Goal: Task Accomplishment & Management: Complete application form

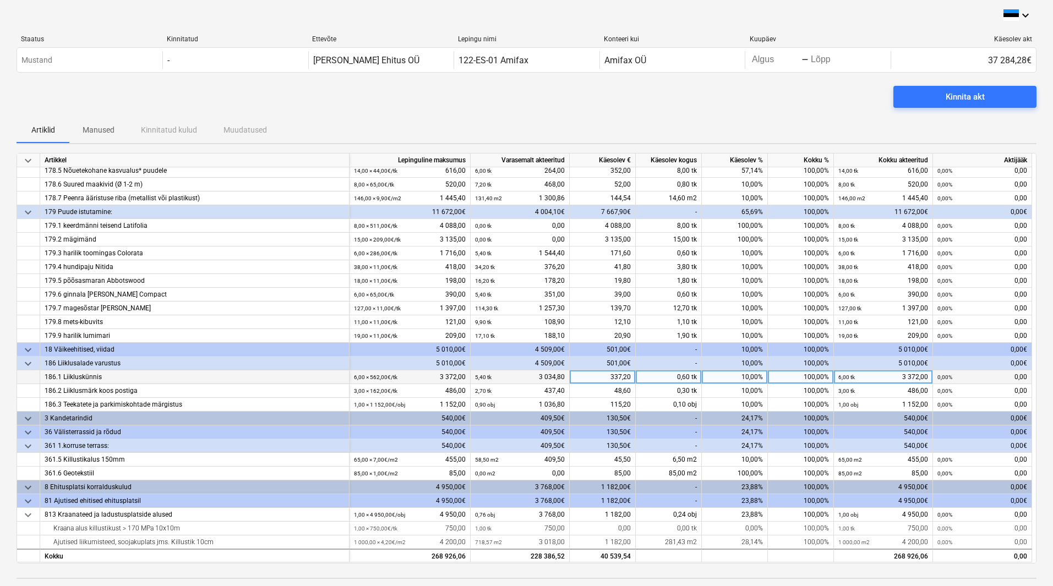
scroll to position [55, 0]
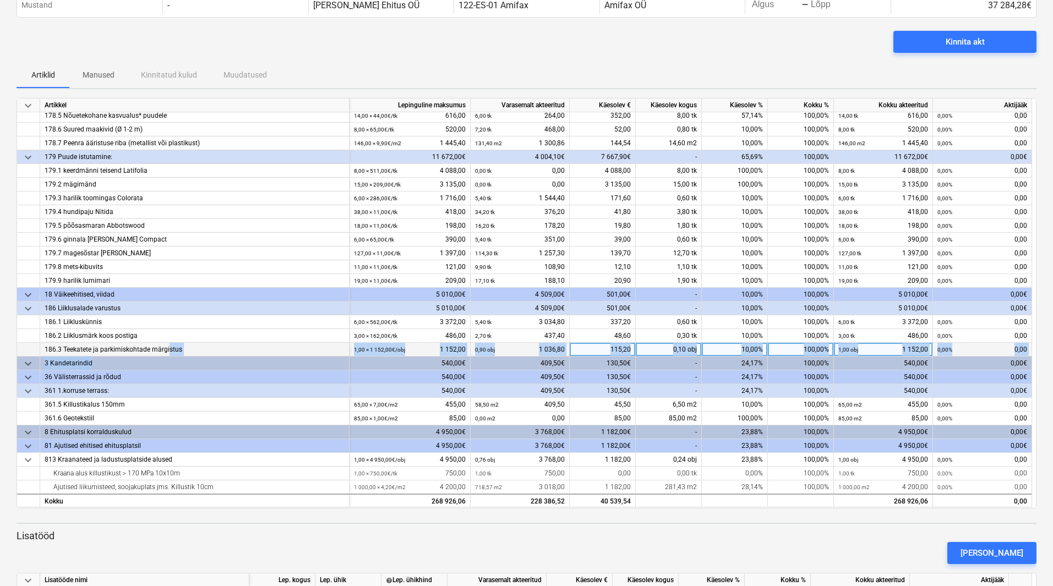
drag, startPoint x: 168, startPoint y: 348, endPoint x: 104, endPoint y: 346, distance: 63.9
click at [108, 357] on div "keyboard_arrow_down Artikkel Lepinguline maksumus Varasemalt akteeritud Käesole…" at bounding box center [527, 303] width 1020 height 411
click at [298, 345] on div "186.3 Teekatete ja parkimiskohtade märgistus" at bounding box center [195, 350] width 300 height 14
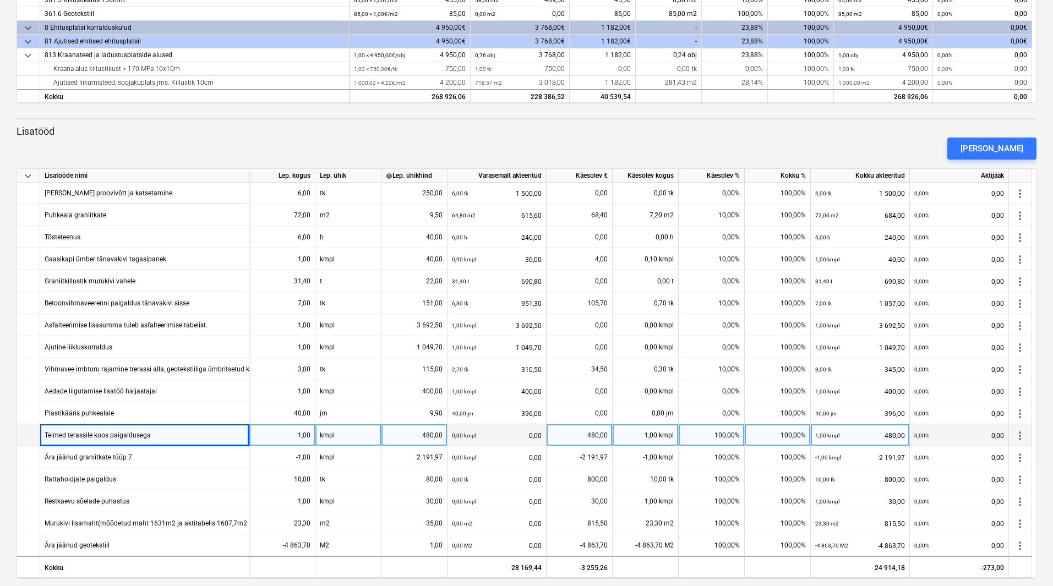
scroll to position [470, 0]
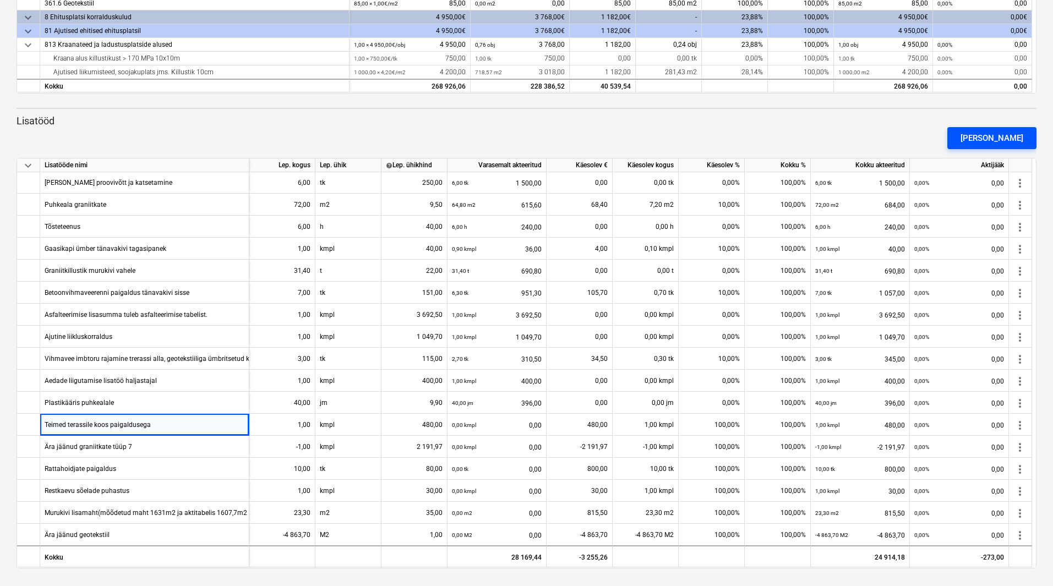
click at [1012, 138] on div "[PERSON_NAME]" at bounding box center [992, 138] width 63 height 14
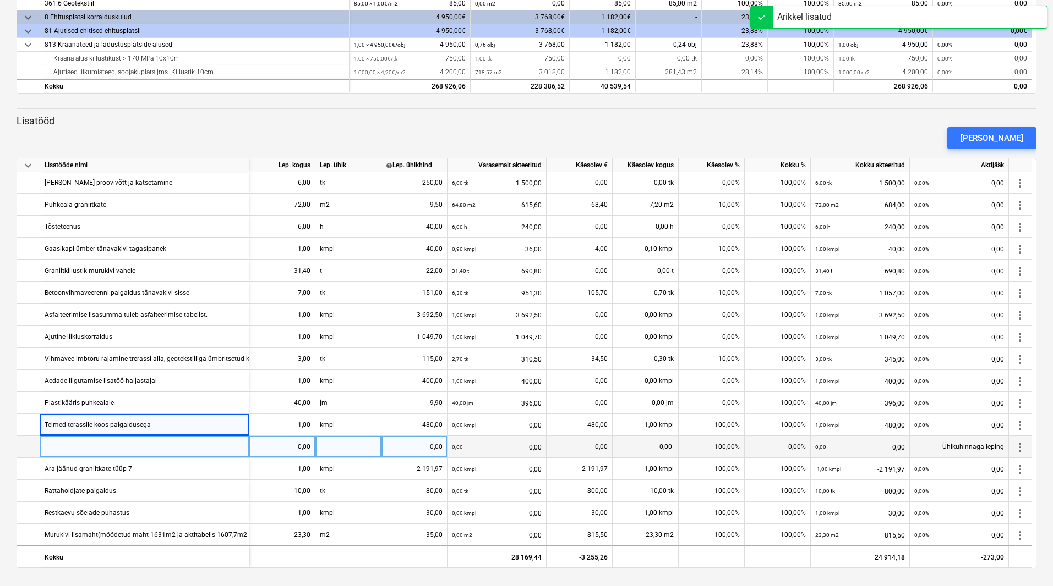
click at [129, 442] on div at bounding box center [144, 447] width 209 height 22
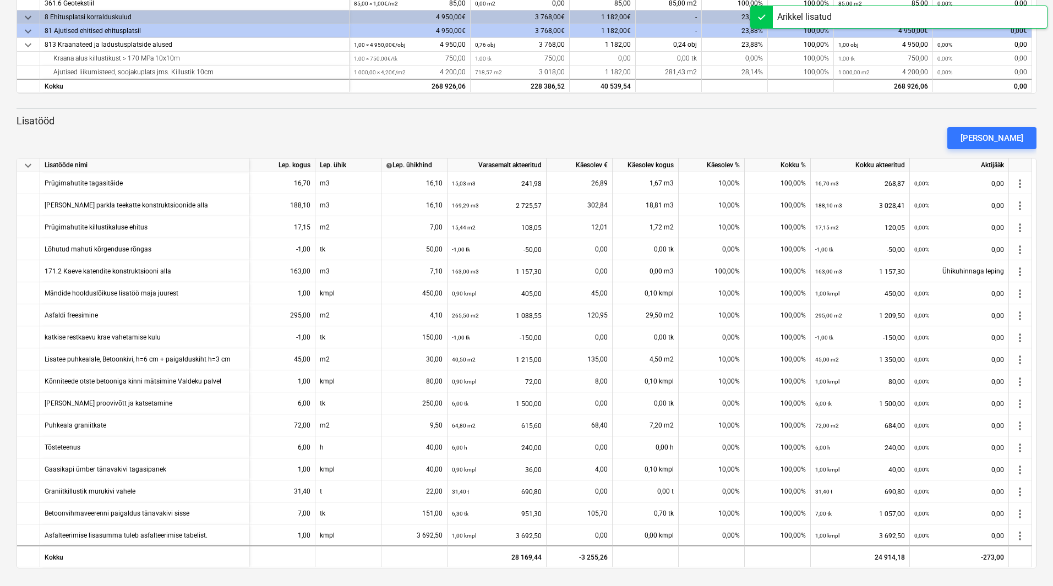
scroll to position [56, 0]
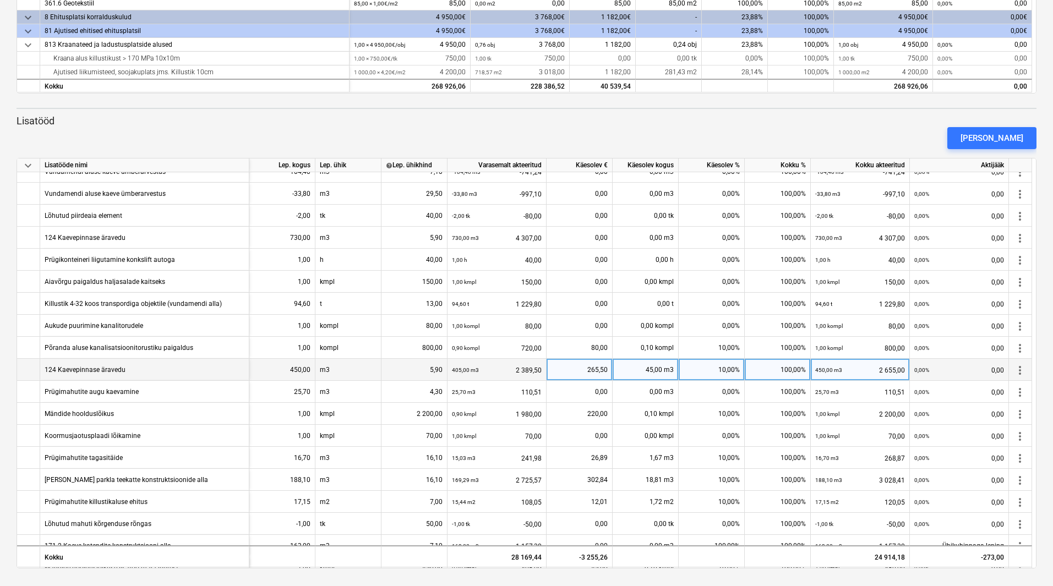
drag, startPoint x: 132, startPoint y: 368, endPoint x: 50, endPoint y: 372, distance: 82.1
click at [50, 372] on div "124 Kaevepinnase äravedu" at bounding box center [144, 370] width 209 height 22
drag, startPoint x: 50, startPoint y: 372, endPoint x: 122, endPoint y: 376, distance: 72.2
click at [122, 376] on div "124 Kaevepinnase äravedu" at bounding box center [85, 369] width 81 height 21
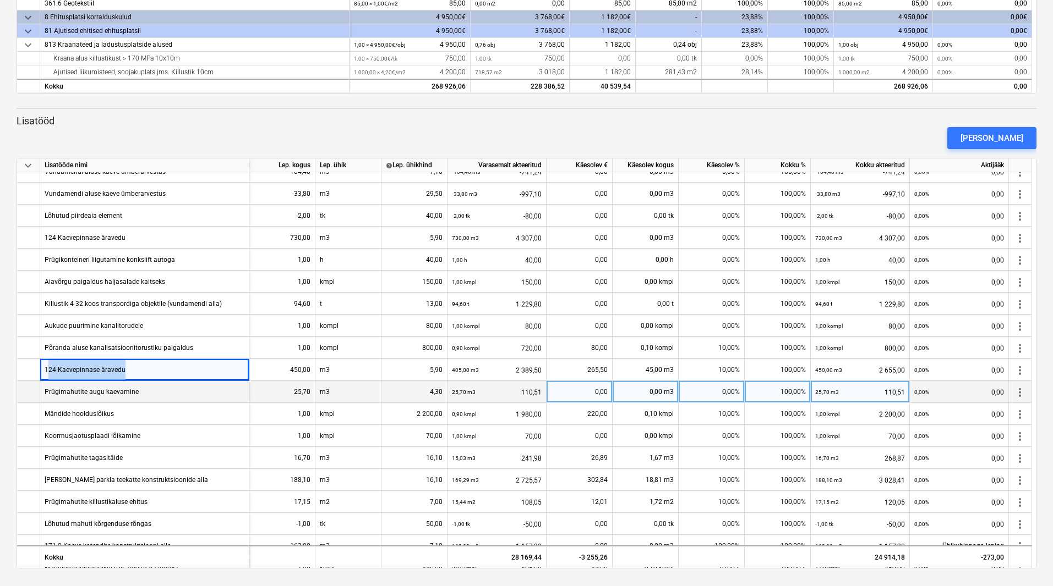
copy div "24 Kaevepinnase äravedu"
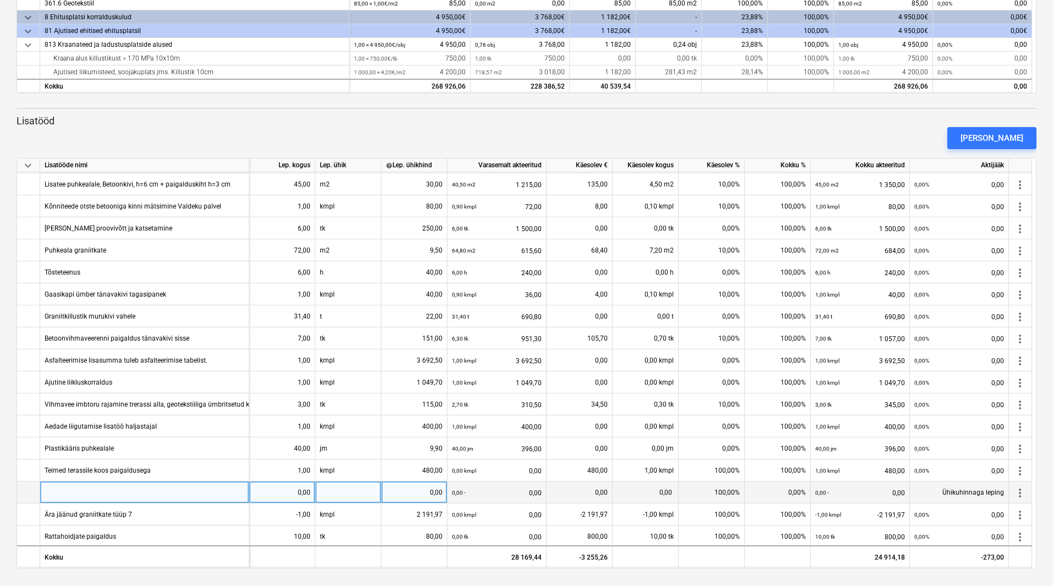
scroll to position [573, 0]
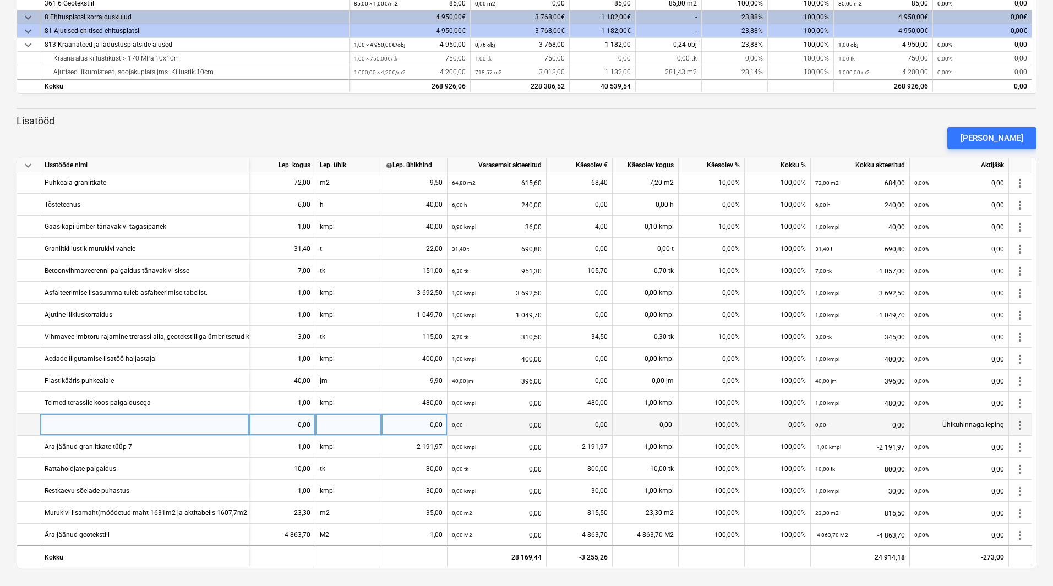
click at [85, 419] on div at bounding box center [144, 425] width 209 height 22
click at [46, 425] on input "24 Kaevepinnase äravedu" at bounding box center [144, 424] width 209 height 21
type input "124 Kaevepinnase äravedu"
click at [287, 425] on div "0,00" at bounding box center [282, 425] width 57 height 22
click at [280, 425] on div "0,00" at bounding box center [282, 425] width 57 height 22
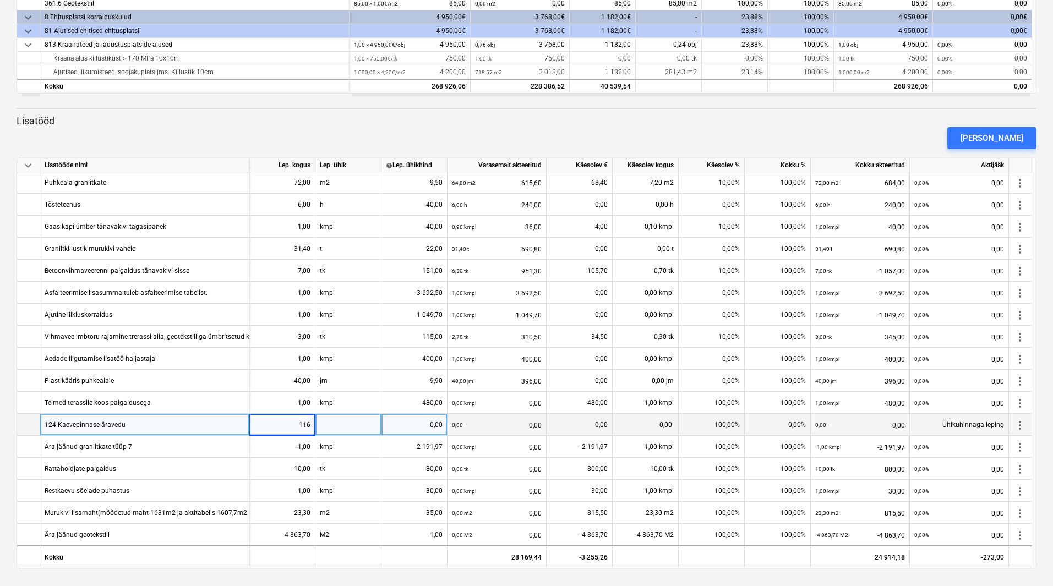
type input "1167"
click at [346, 420] on div at bounding box center [349, 425] width 66 height 22
type input "m3"
click at [391, 425] on div "0,00" at bounding box center [414, 425] width 57 height 22
click at [440, 420] on div "0,00" at bounding box center [414, 425] width 57 height 22
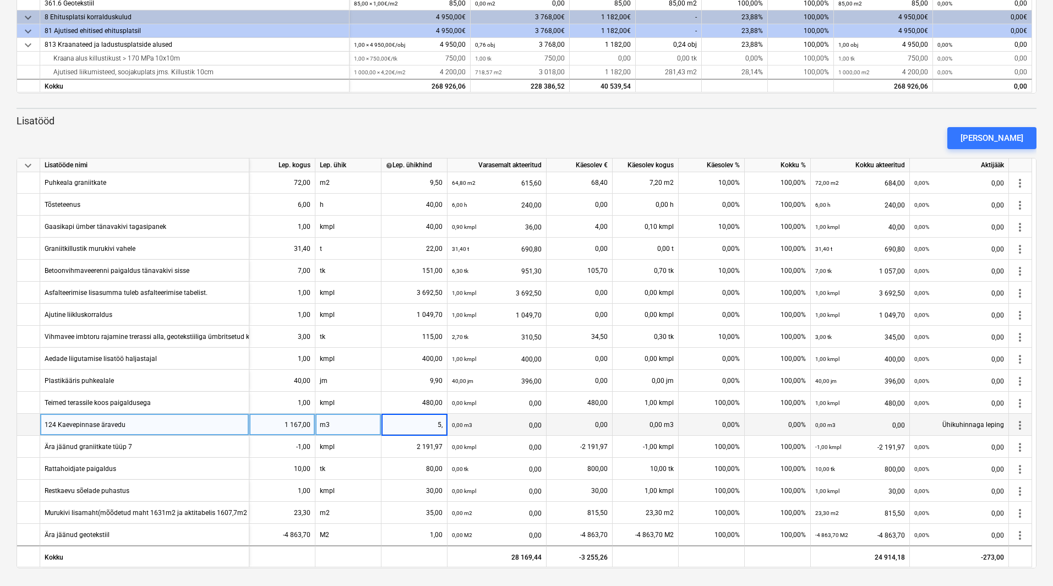
type input "5,9"
click at [380, 110] on div "keyboard_arrow_down Artikkel Lepinguline maksumus Varasemalt akteeritud Käesole…" at bounding box center [527, 126] width 1020 height 886
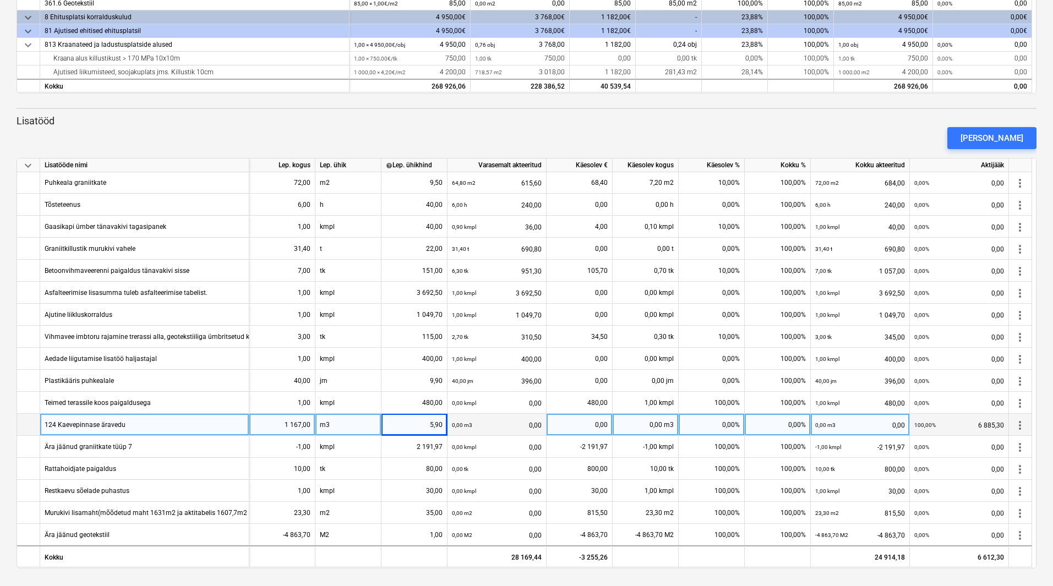
click at [718, 423] on div "0,00%" at bounding box center [712, 425] width 66 height 22
type input "100"
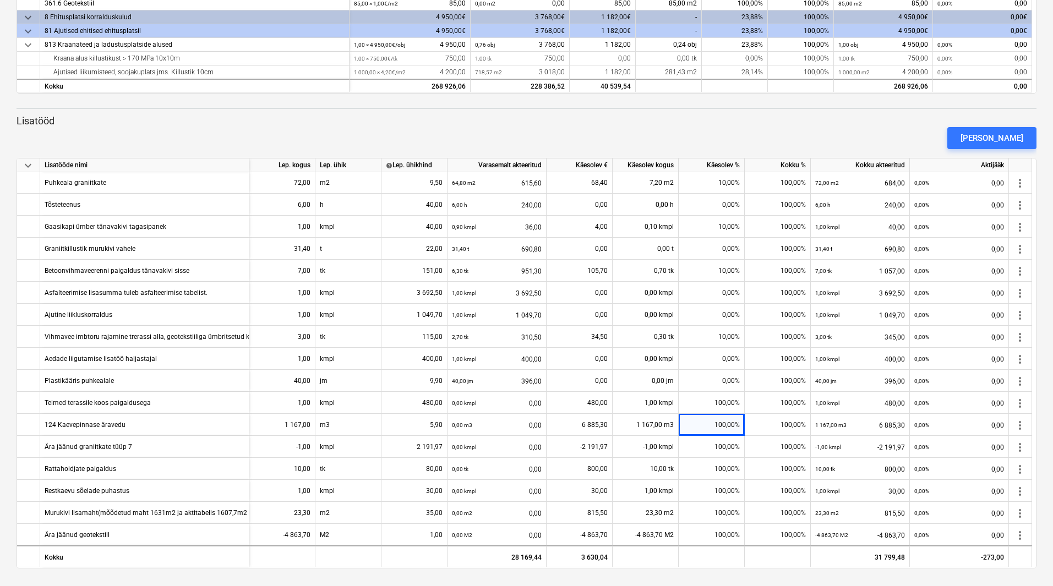
click at [597, 111] on div "keyboard_arrow_down Artikkel Lepinguline maksumus Varasemalt akteeritud Käesole…" at bounding box center [527, 126] width 1020 height 886
click at [434, 125] on div "[PERSON_NAME]" at bounding box center [526, 138] width 1029 height 31
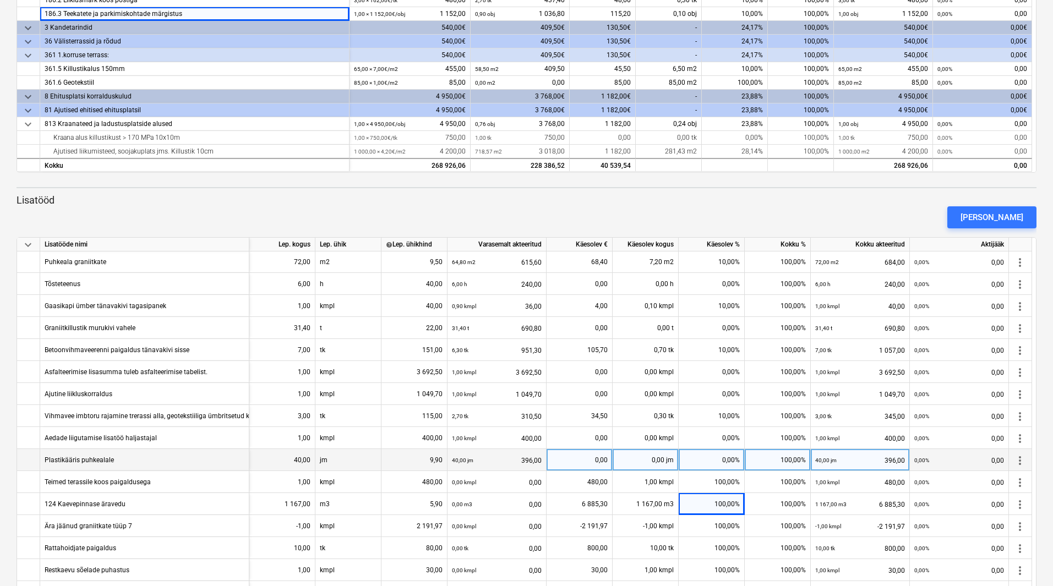
scroll to position [470, 0]
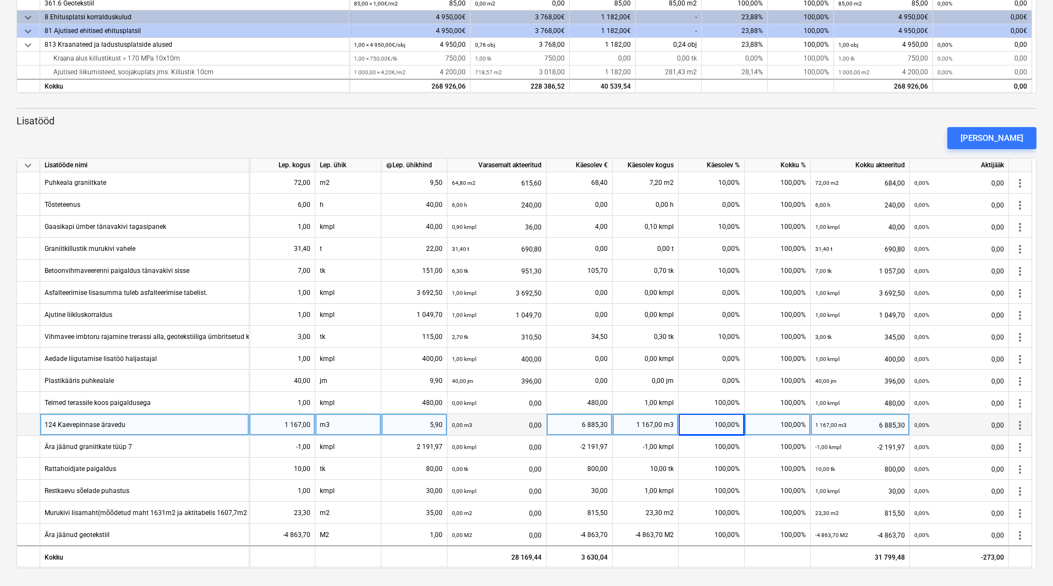
click at [186, 421] on div "124 Kaevepinnase äravedu" at bounding box center [144, 425] width 209 height 22
click at [186, 421] on input "124 Kaevepinnase äravedu" at bounding box center [144, 424] width 209 height 21
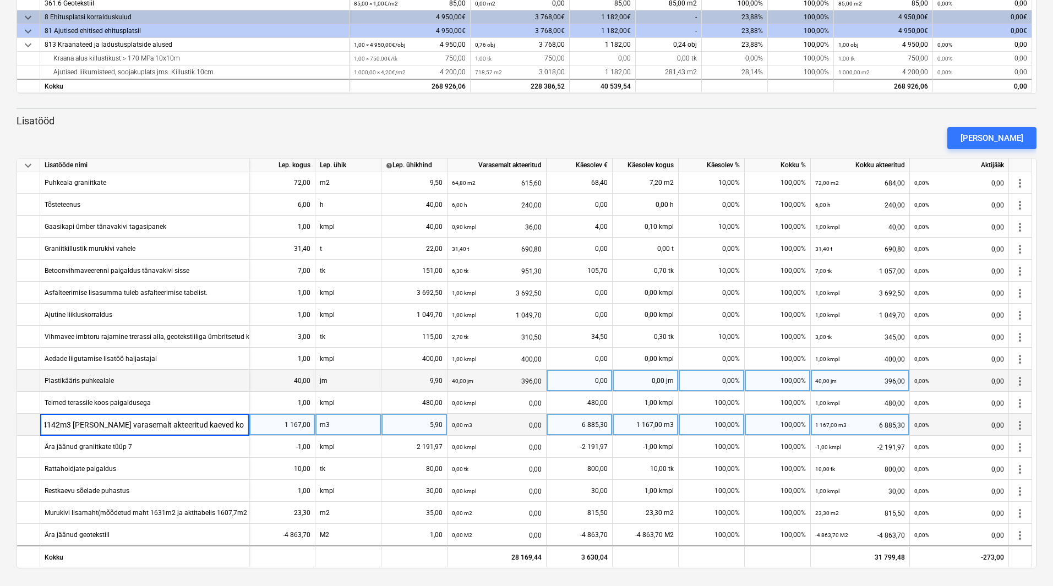
scroll to position [0, 212]
type input "124 Kaevepinnase äravedu(geodeedi mahuarvutus maht on 4142m3 [PERSON_NAME] vara…"
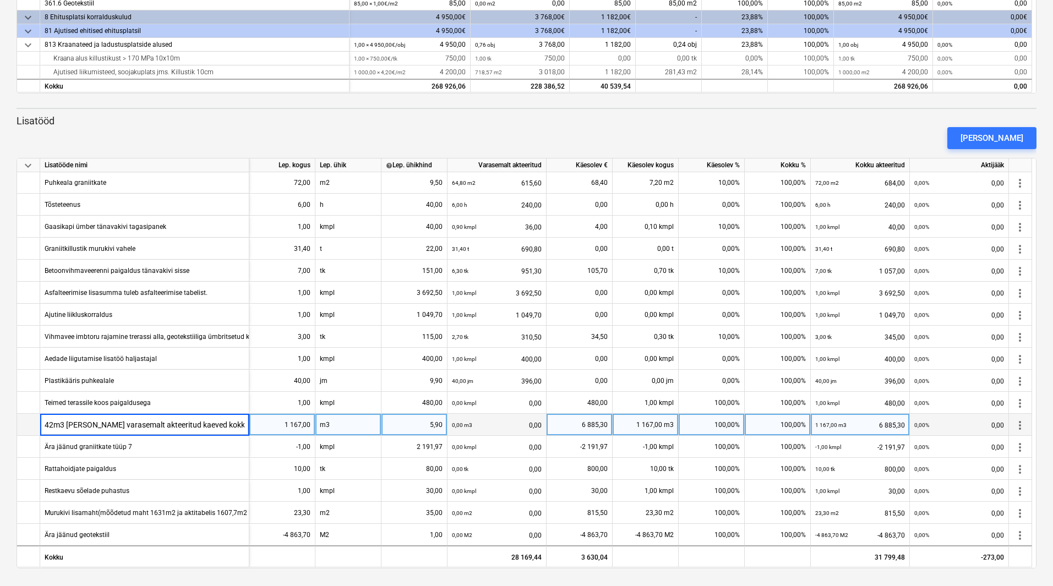
click at [251, 140] on div "[PERSON_NAME]" at bounding box center [526, 138] width 1029 height 31
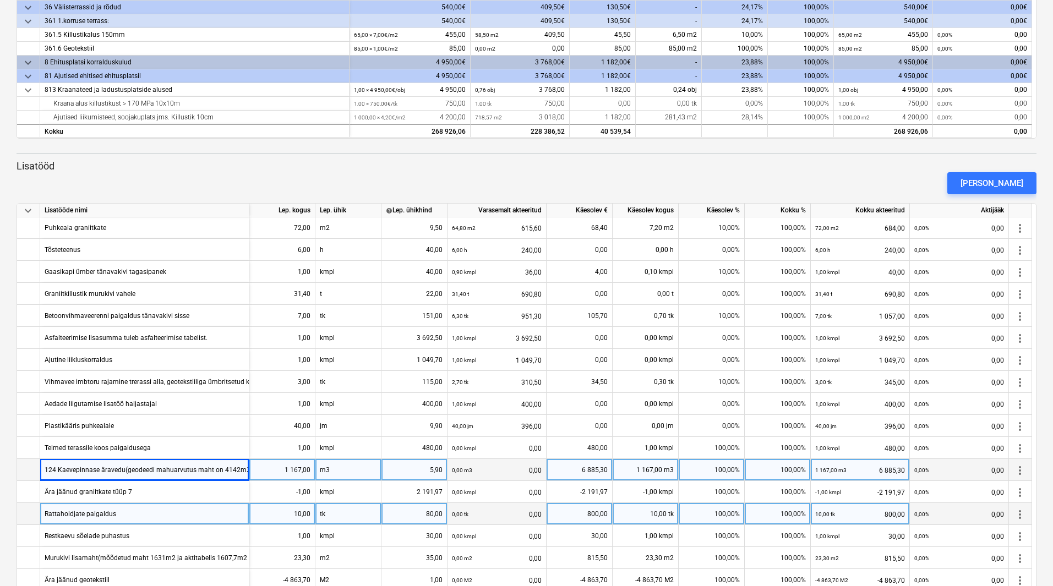
scroll to position [470, 0]
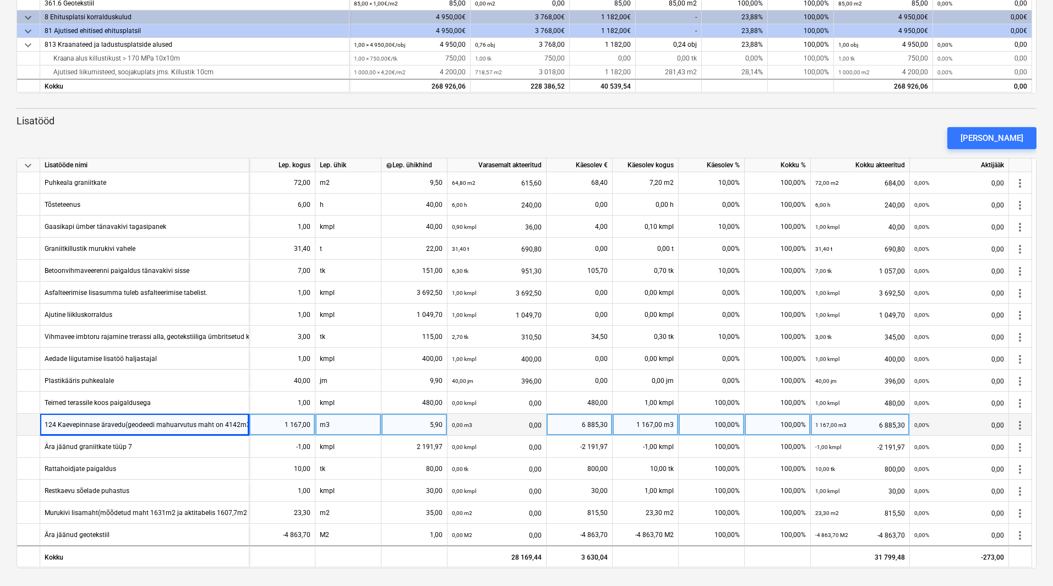
click at [180, 124] on div "[PERSON_NAME]" at bounding box center [526, 138] width 1029 height 31
click at [710, 420] on div "100,00%" at bounding box center [712, 425] width 66 height 22
type input "0"
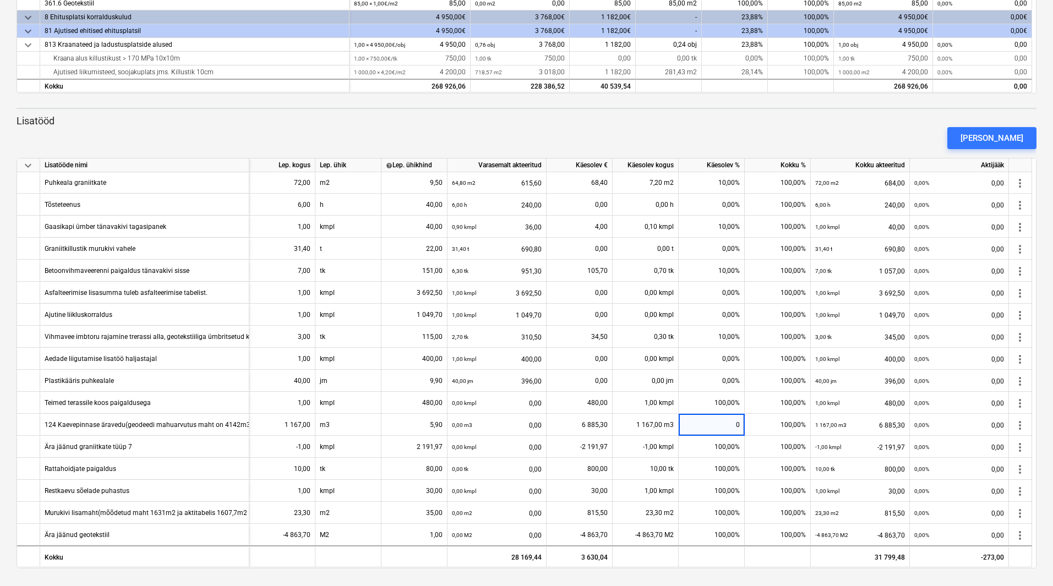
click at [595, 140] on div "[PERSON_NAME]" at bounding box center [526, 138] width 1029 height 31
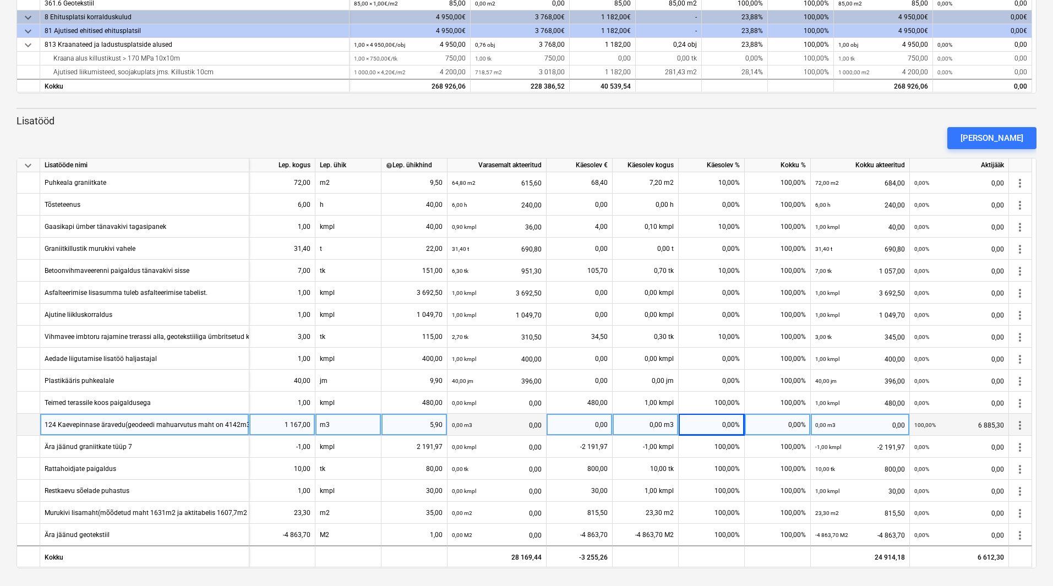
click at [709, 421] on div "0,00%" at bounding box center [712, 425] width 66 height 22
type input "100"
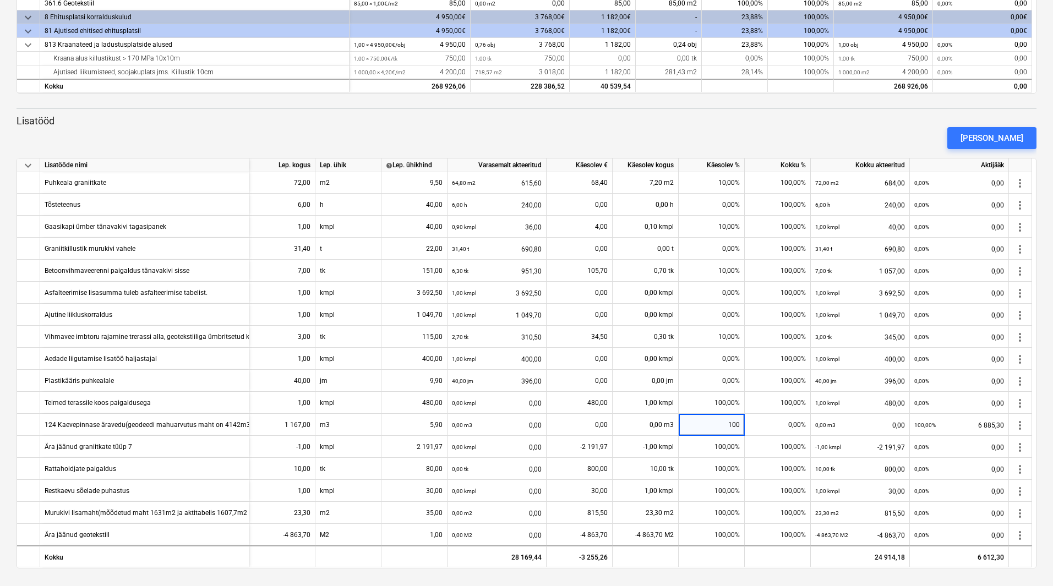
click at [654, 120] on p "Lisatööd" at bounding box center [527, 121] width 1020 height 13
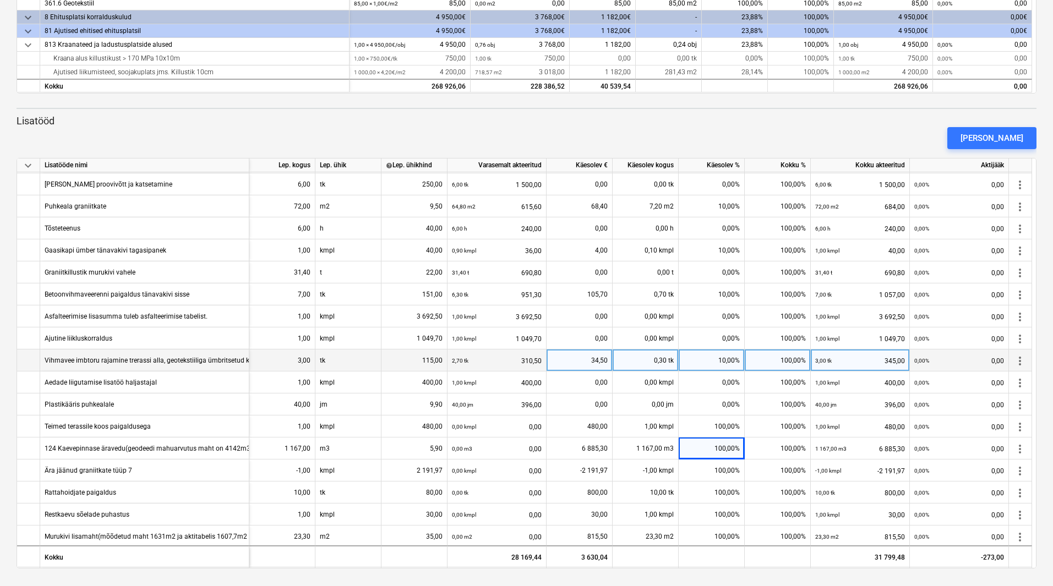
scroll to position [573, 0]
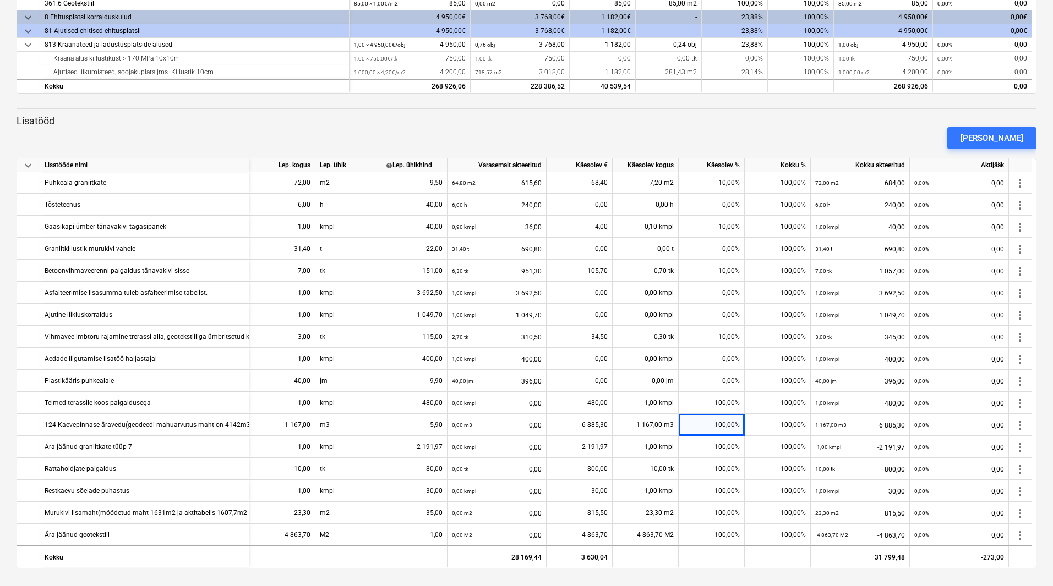
click at [280, 131] on div "[PERSON_NAME]" at bounding box center [526, 138] width 1029 height 31
click at [319, 144] on div "[PERSON_NAME]" at bounding box center [526, 138] width 1029 height 31
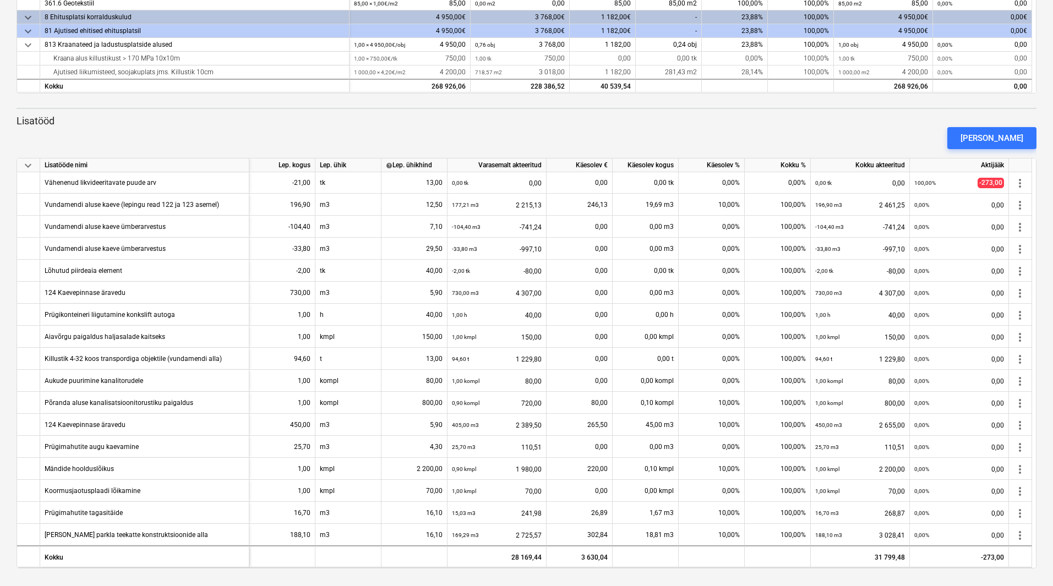
scroll to position [0, 0]
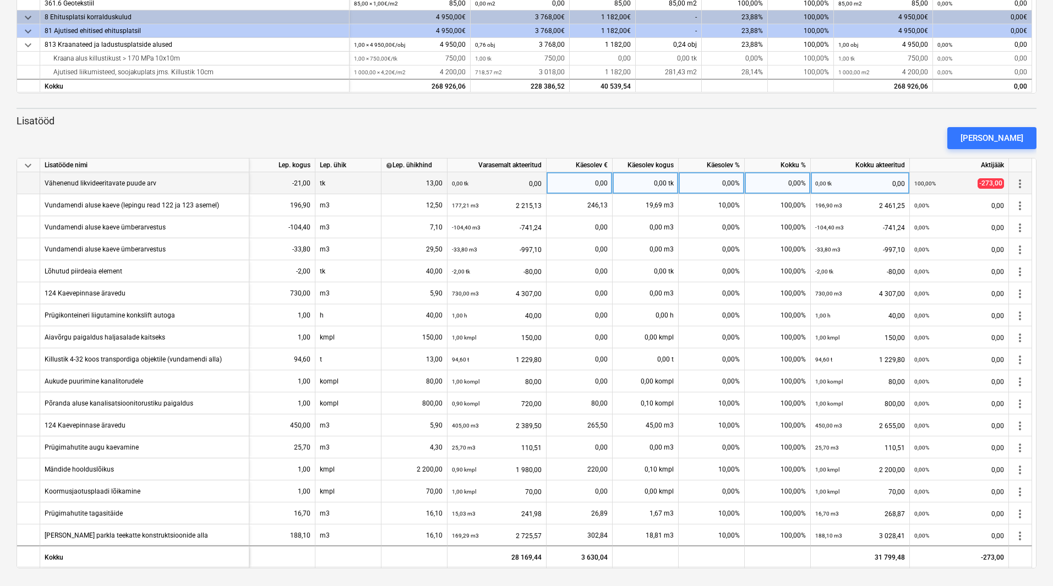
click at [733, 186] on div "0,00%" at bounding box center [712, 183] width 66 height 22
type input "1"
click at [660, 126] on div "[PERSON_NAME]" at bounding box center [526, 138] width 1029 height 31
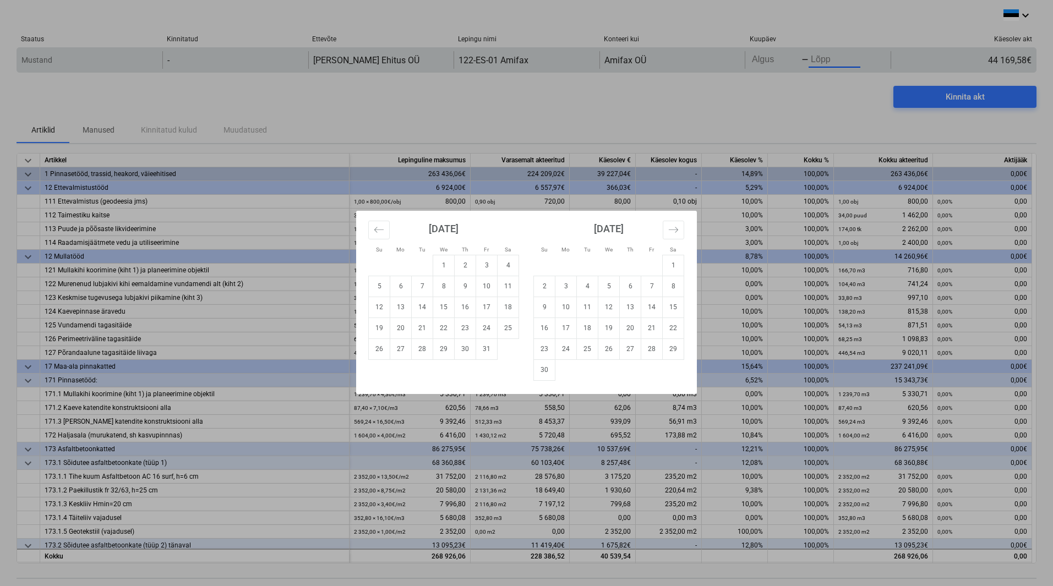
click at [825, 56] on body "keyboard_arrow_down Staatus Kinnitatud Ettevõte Lepingu nimi Konteeri kui Kuupä…" at bounding box center [526, 293] width 1053 height 586
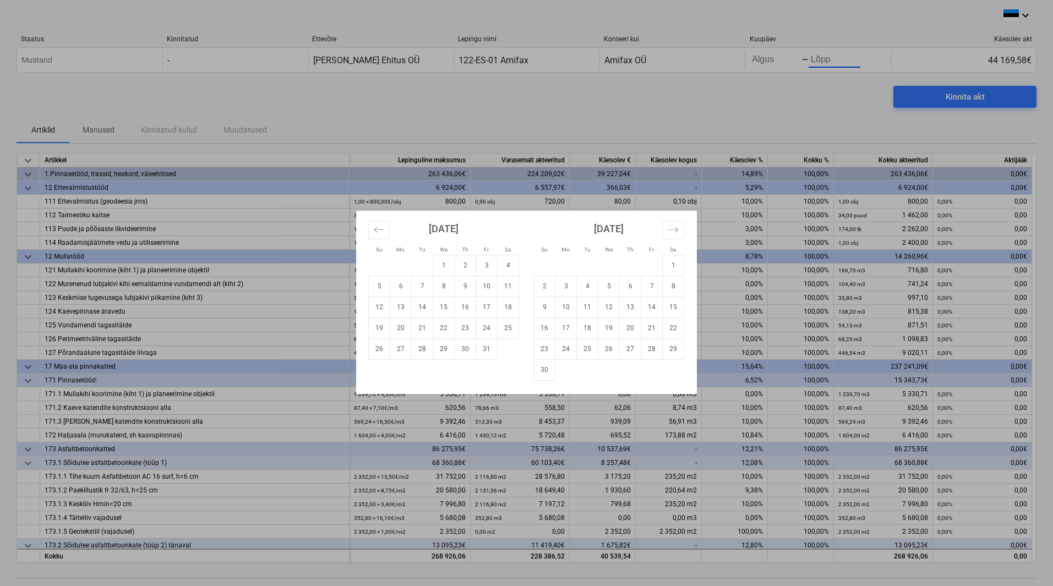
click at [366, 234] on div "[DATE] 1 2 3 4 5 6 7 8 9 10 11 12 13 14 15 16 17 18 19 20 21 22 23 24 25 26 27 …" at bounding box center [443, 285] width 165 height 149
click at [370, 227] on button "Move backward to switch to the previous month." at bounding box center [378, 230] width 21 height 19
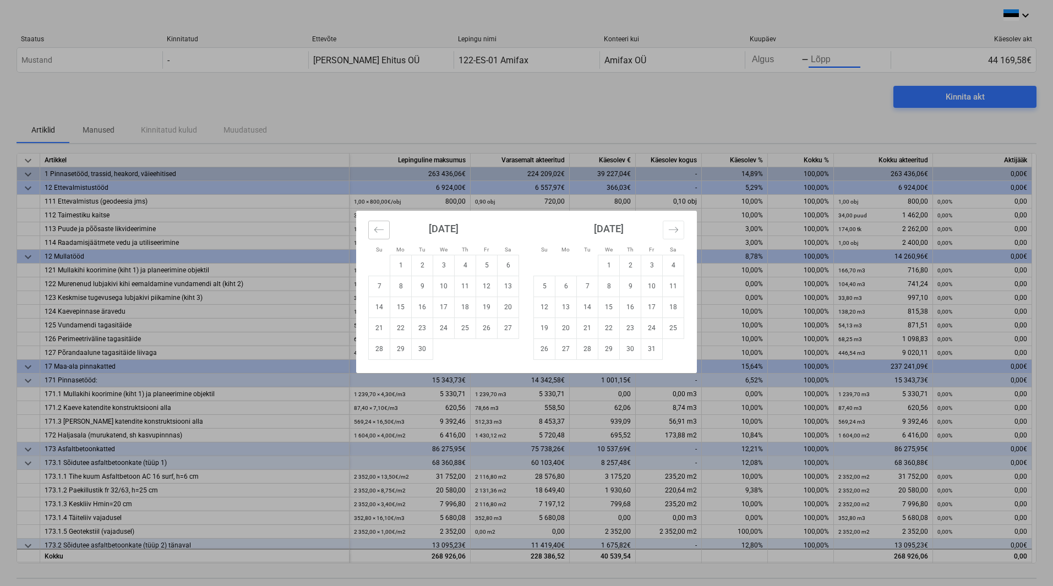
click at [383, 228] on icon "Move backward to switch to the previous month." at bounding box center [379, 230] width 10 height 10
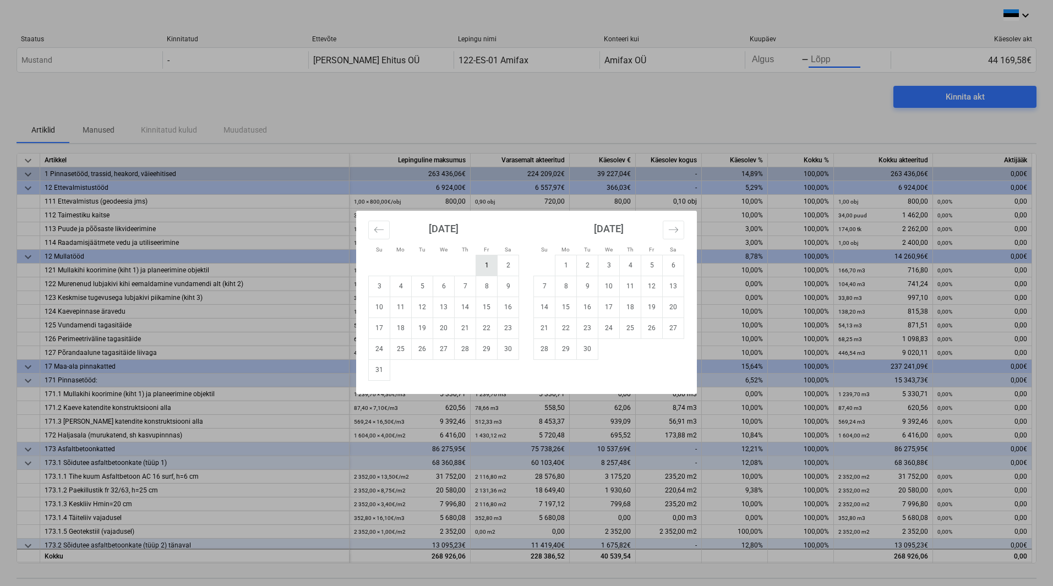
click at [484, 264] on td "1" at bounding box center [486, 265] width 21 height 21
type input "[DATE]"
click at [585, 355] on td "30" at bounding box center [587, 349] width 21 height 21
type input "[DATE]"
click at [558, 267] on td "1" at bounding box center [566, 265] width 21 height 21
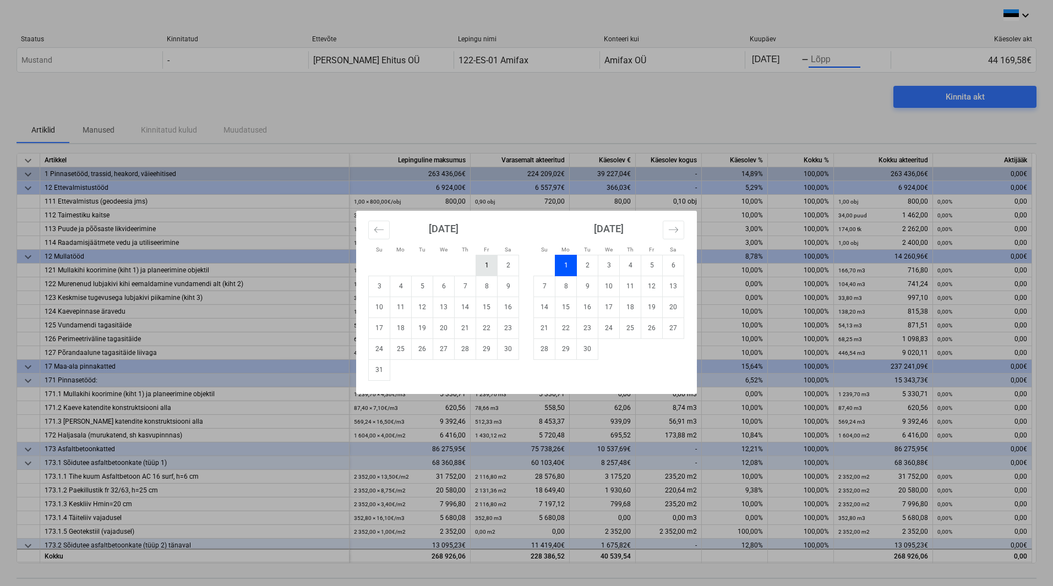
click at [481, 261] on td "1" at bounding box center [486, 265] width 21 height 21
type input "[DATE]"
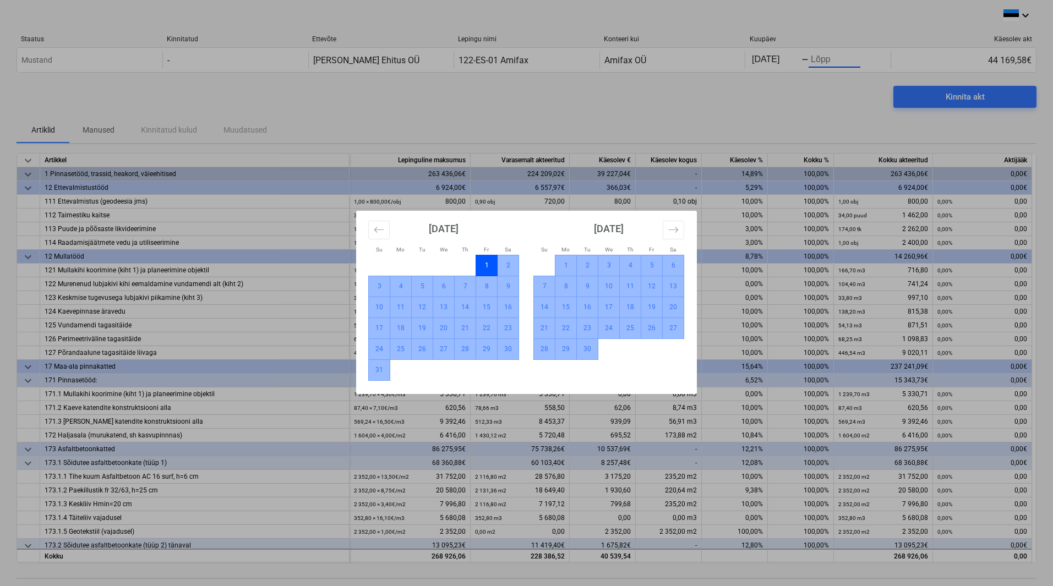
click at [593, 353] on td "30" at bounding box center [587, 349] width 21 height 21
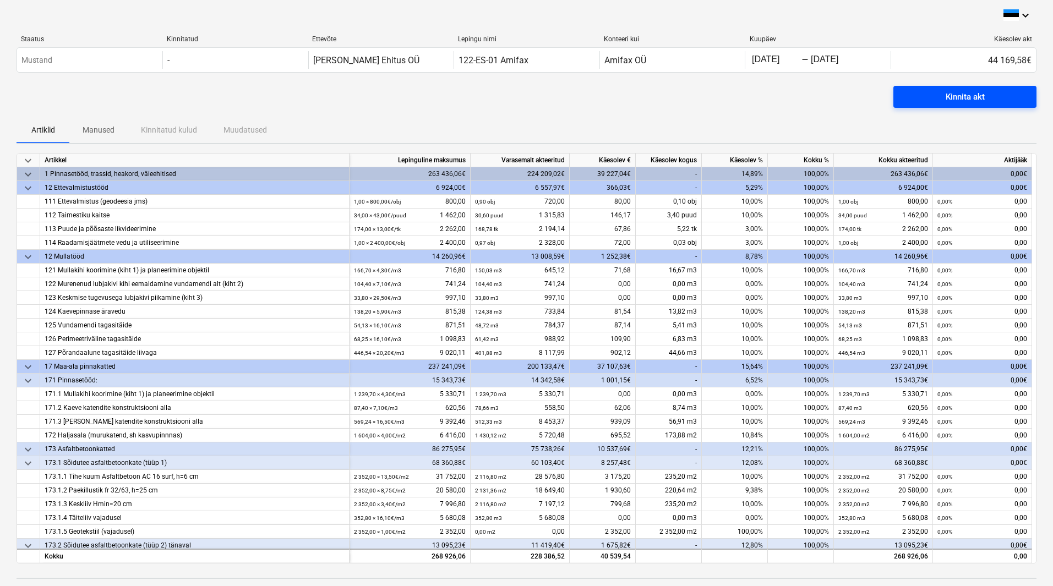
click at [949, 100] on div "Kinnita akt" at bounding box center [965, 97] width 39 height 14
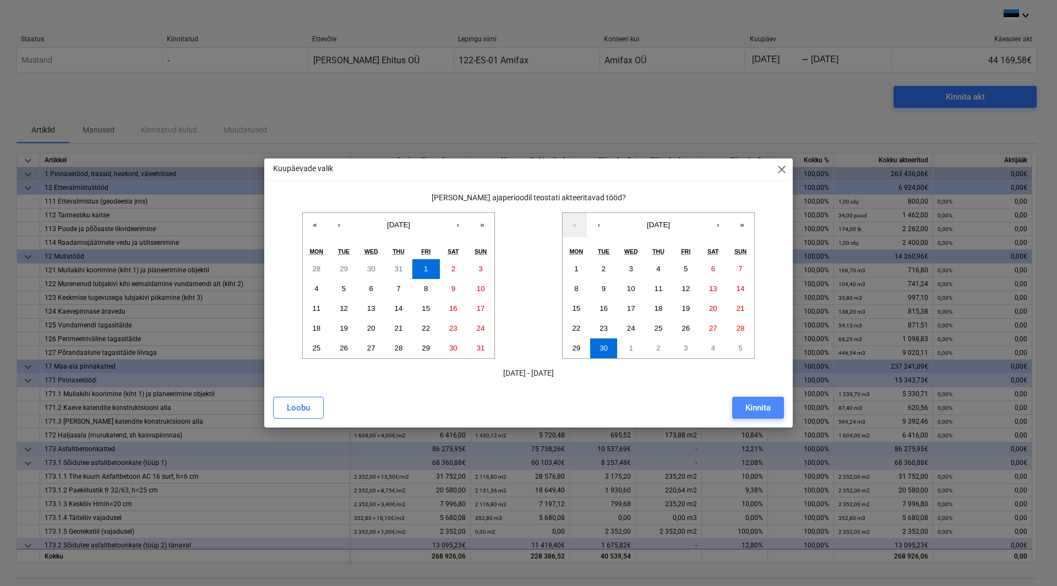
click at [744, 404] on button "Kinnita" at bounding box center [758, 408] width 52 height 22
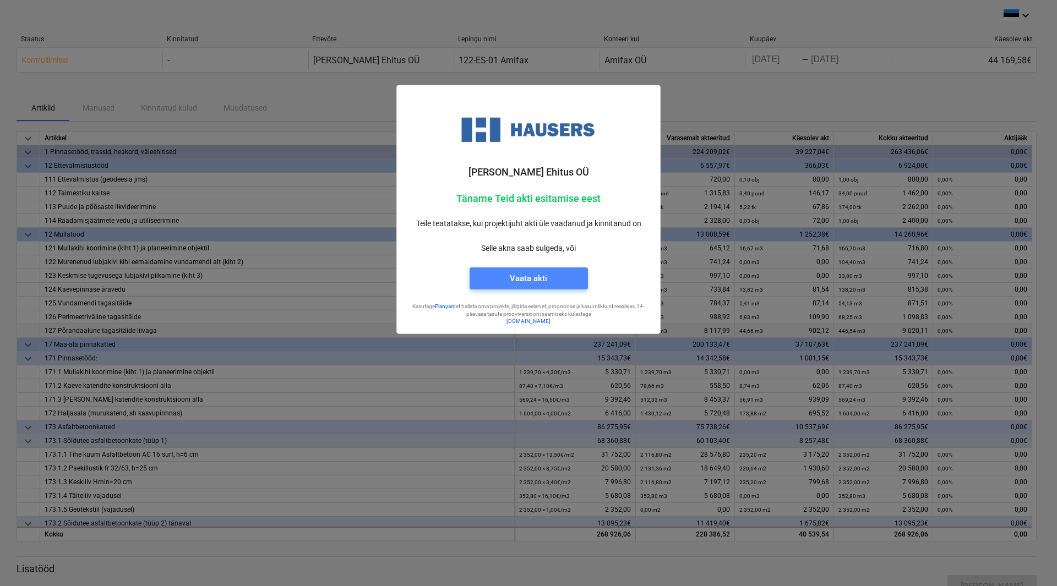
click at [502, 276] on span "Vaata akti" at bounding box center [529, 278] width 92 height 14
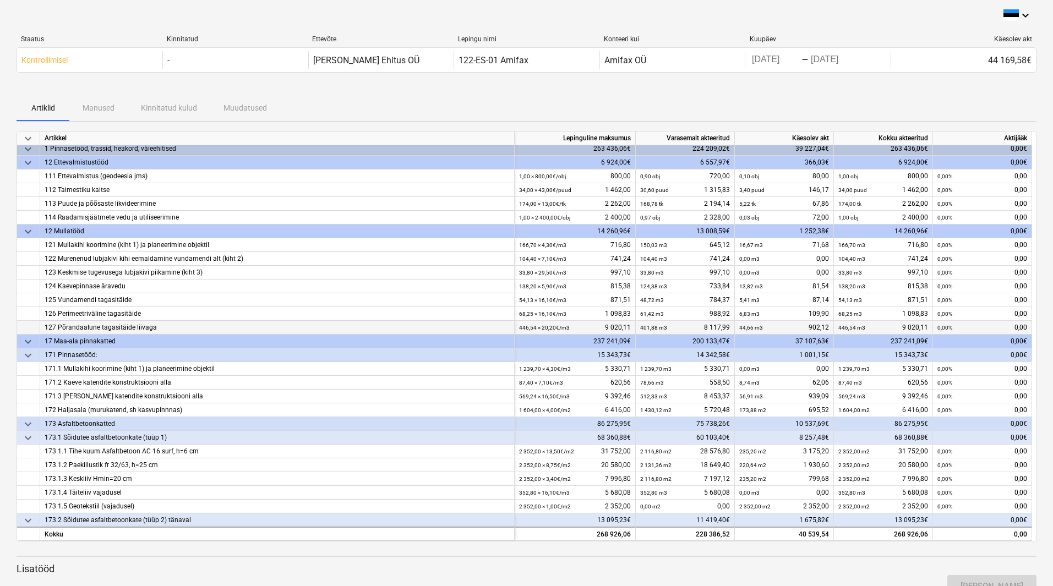
scroll to position [3, 0]
